Goal: Transaction & Acquisition: Book appointment/travel/reservation

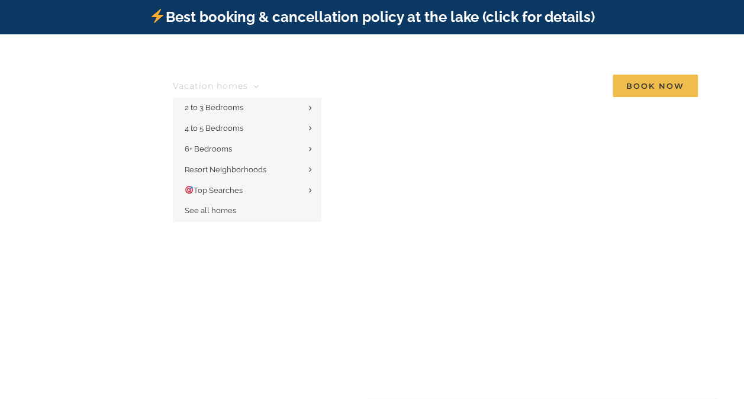
click at [240, 82] on span "Vacation homes" at bounding box center [210, 86] width 75 height 8
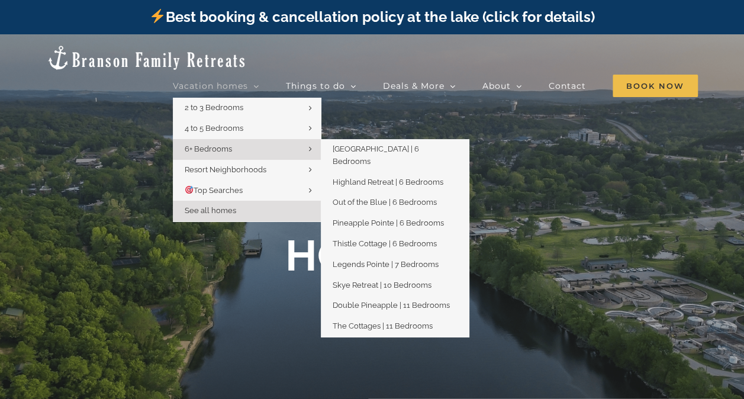
click at [236, 139] on link "6+ Bedrooms" at bounding box center [247, 149] width 148 height 21
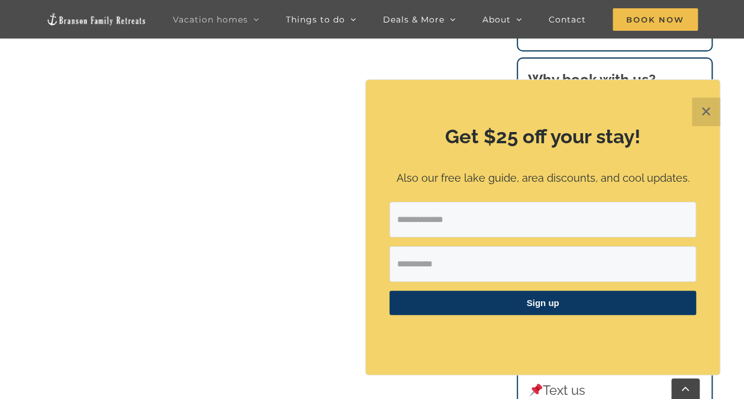
scroll to position [680, 0]
click at [708, 115] on button "✕" at bounding box center [706, 112] width 28 height 28
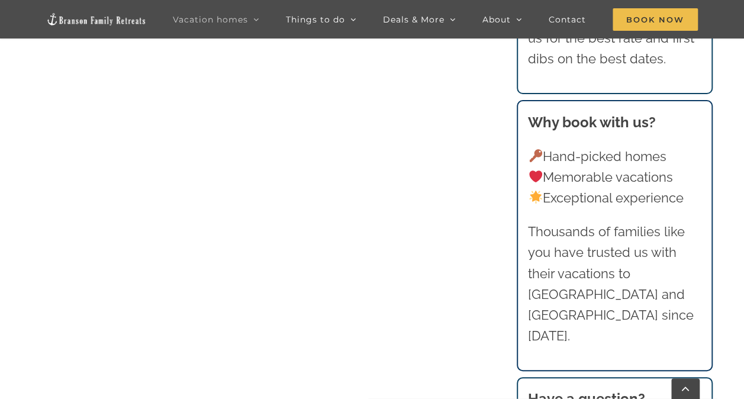
scroll to position [906, 0]
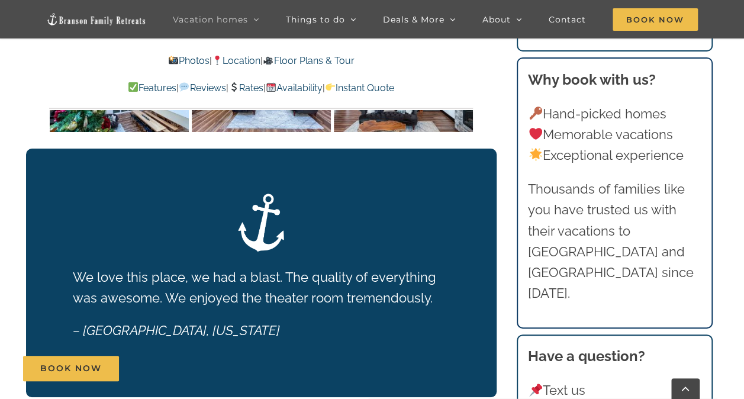
scroll to position [2433, 0]
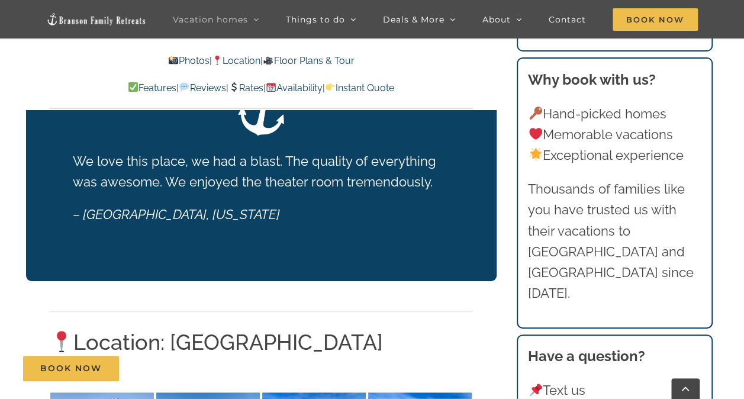
click at [242, 88] on link "Rates" at bounding box center [246, 87] width 35 height 11
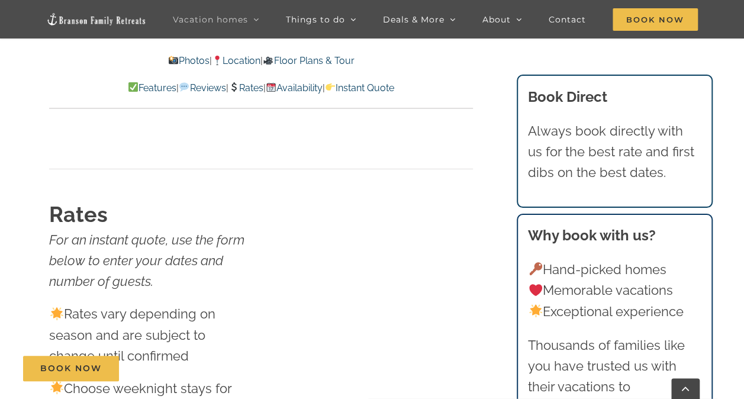
scroll to position [6570, 0]
click at [321, 89] on link "Availability" at bounding box center [294, 87] width 57 height 11
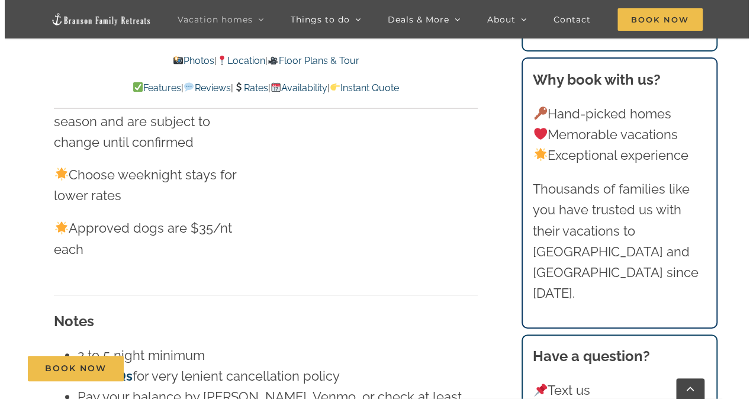
scroll to position [6795, 0]
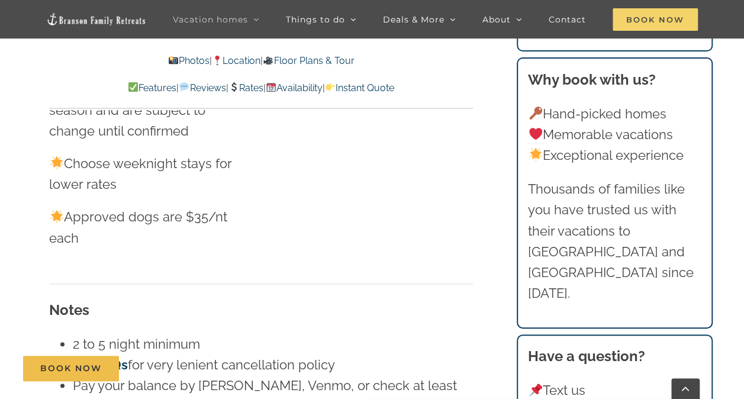
click at [664, 21] on span "Book Now" at bounding box center [655, 19] width 85 height 22
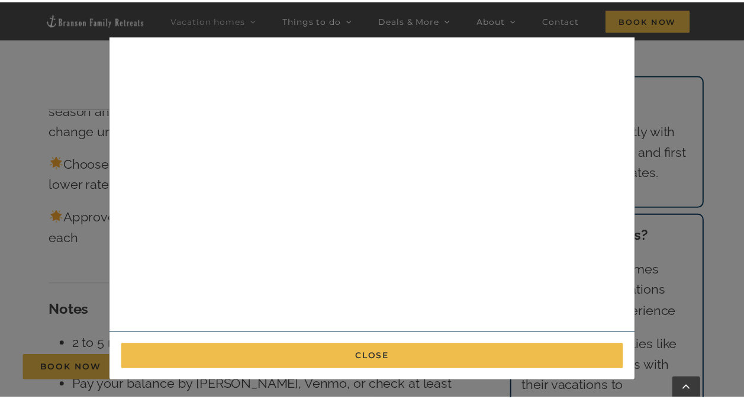
scroll to position [0, 0]
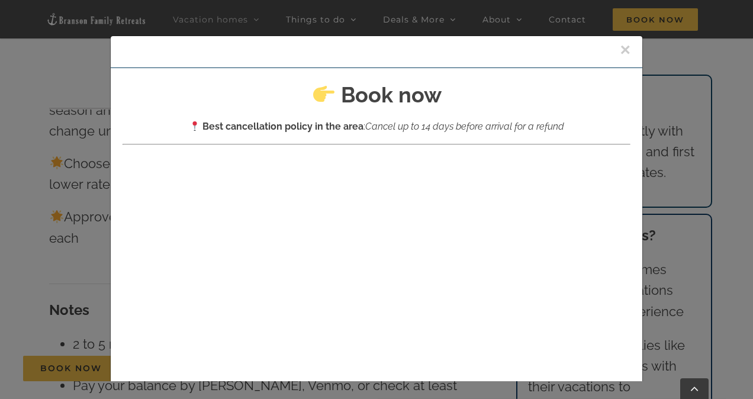
click at [627, 66] on div "×" at bounding box center [377, 52] width 532 height 32
click at [606, 50] on div "×" at bounding box center [377, 52] width 532 height 32
click at [620, 50] on button "×" at bounding box center [625, 50] width 11 height 18
